Goal: Information Seeking & Learning: Learn about a topic

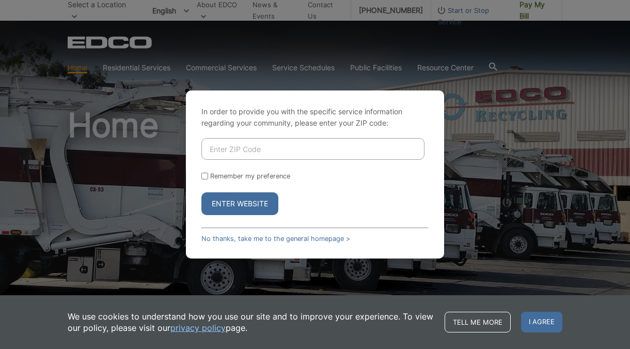
click at [348, 151] on input "Enter ZIP Code" at bounding box center [312, 149] width 223 height 22
type input "92083"
click at [201, 192] on button "Enter Website" at bounding box center [239, 203] width 77 height 23
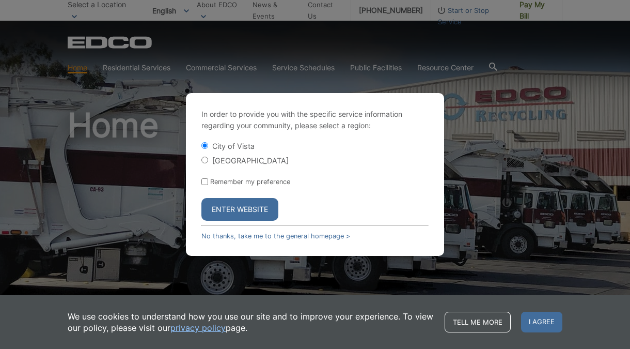
click at [215, 211] on button "Enter Website" at bounding box center [239, 209] width 77 height 23
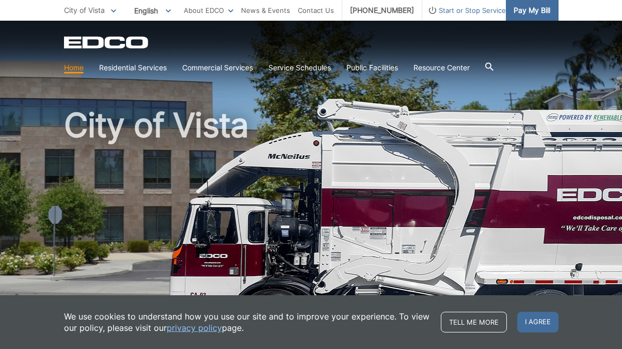
click at [524, 13] on span "Pay My Bill" at bounding box center [532, 10] width 37 height 11
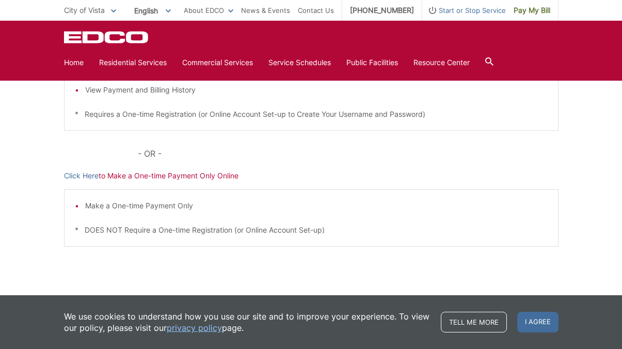
scroll to position [60, 0]
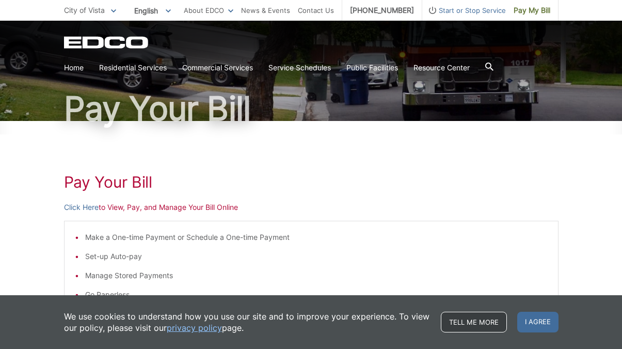
click at [471, 320] on link "Tell me more" at bounding box center [474, 321] width 66 height 21
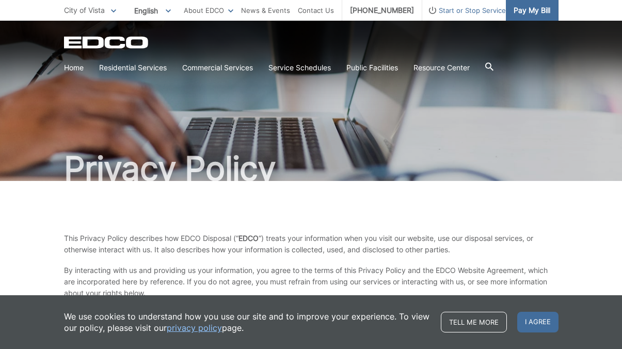
click at [546, 12] on span "Pay My Bill" at bounding box center [532, 10] width 37 height 11
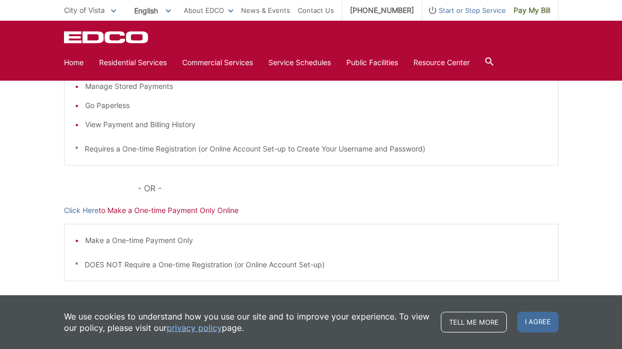
scroll to position [21, 0]
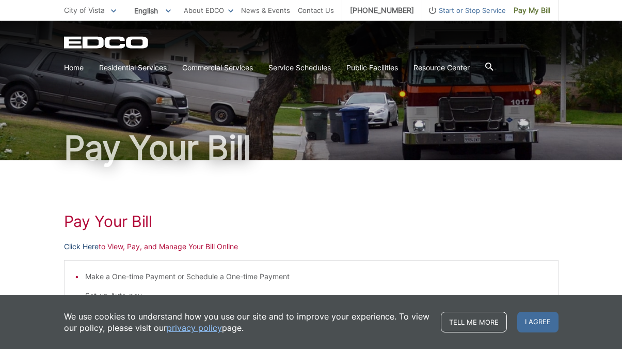
click at [80, 244] on link "Click Here" at bounding box center [81, 246] width 35 height 11
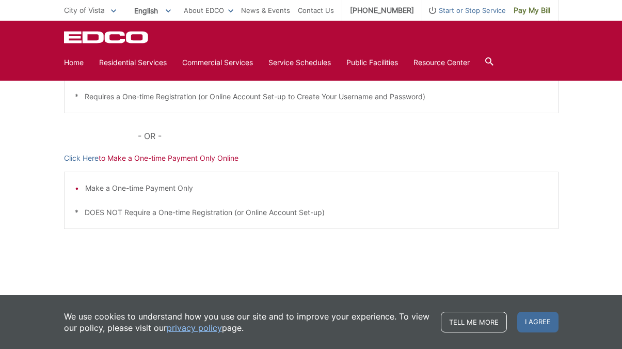
scroll to position [0, 0]
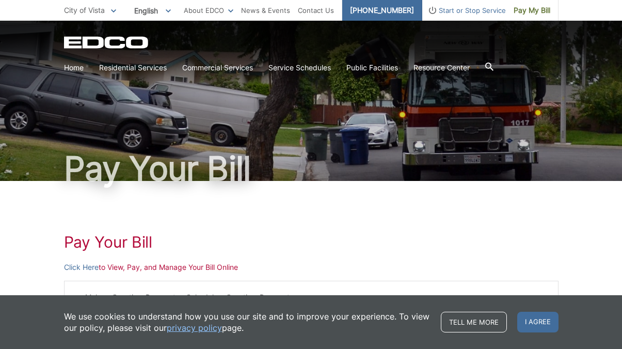
click at [383, 9] on link "[PHONE_NUMBER]" at bounding box center [382, 10] width 80 height 21
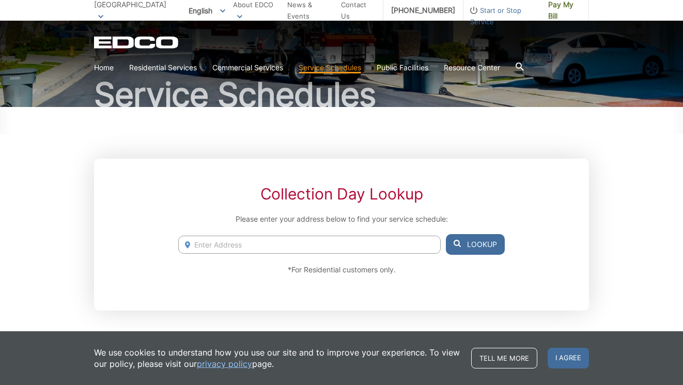
scroll to position [95, 0]
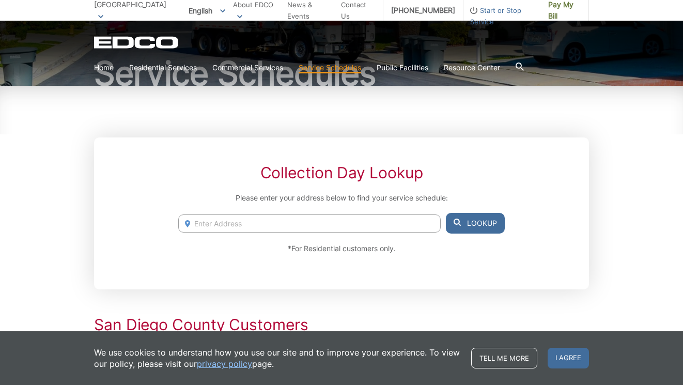
click at [307, 222] on input "Enter Address" at bounding box center [309, 223] width 262 height 18
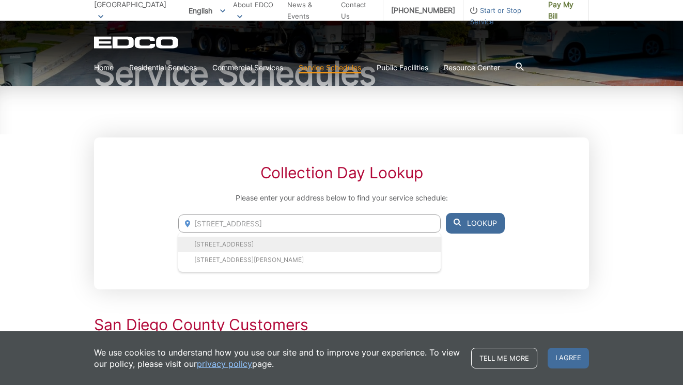
click at [321, 242] on li "211 Calle Del Sol, Vista, CA, 92083" at bounding box center [309, 244] width 262 height 15
type input "211 Calle Del Sol, Vista, CA, 92083"
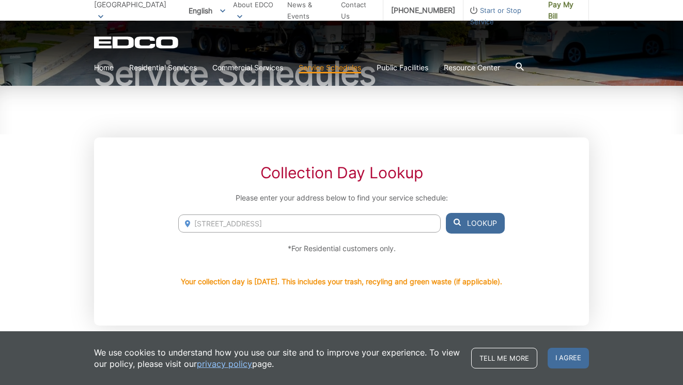
click at [474, 227] on button "Lookup" at bounding box center [475, 223] width 59 height 21
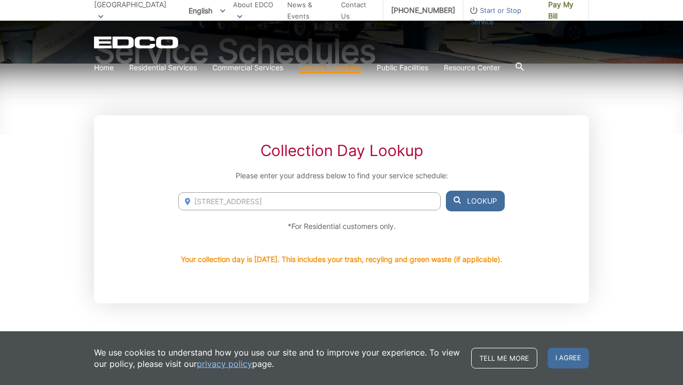
scroll to position [0, 0]
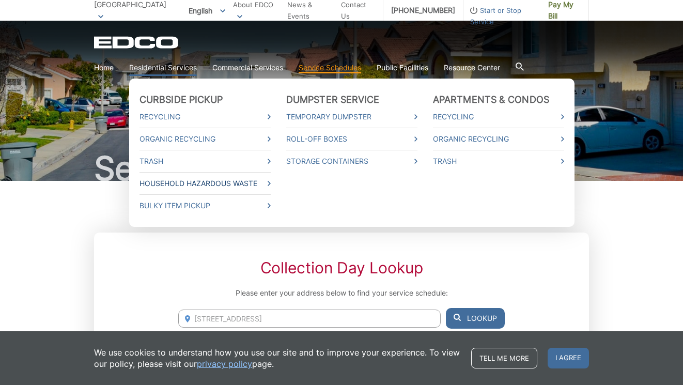
click at [202, 189] on link "Household Hazardous Waste" at bounding box center [204, 183] width 131 height 11
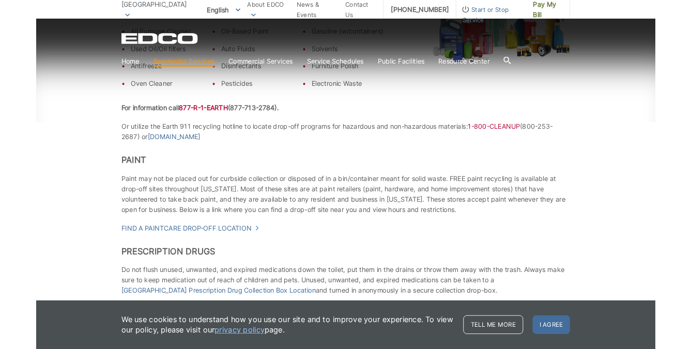
scroll to position [455, 0]
